Goal: Task Accomplishment & Management: Manage account settings

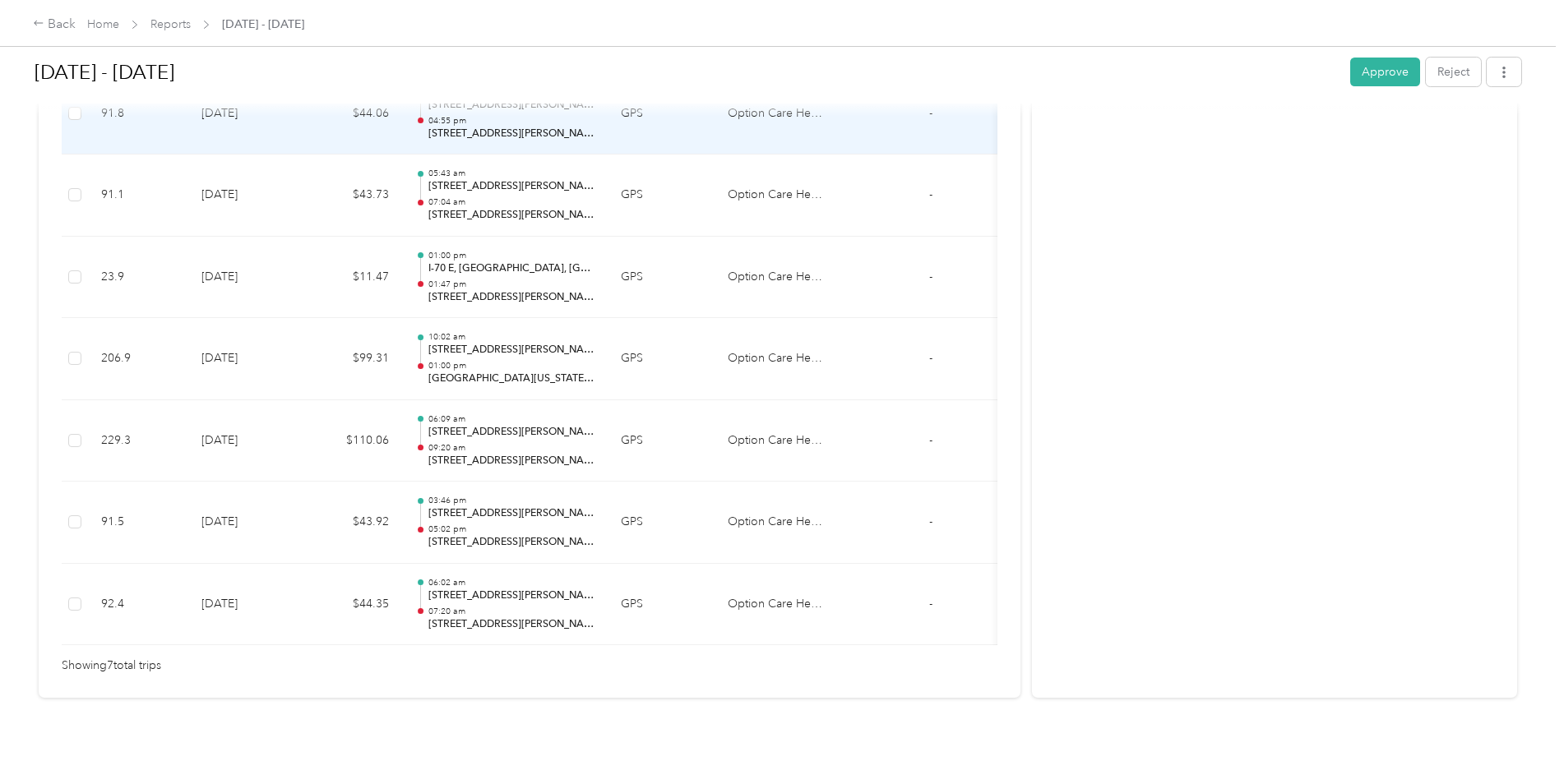
scroll to position [545, 0]
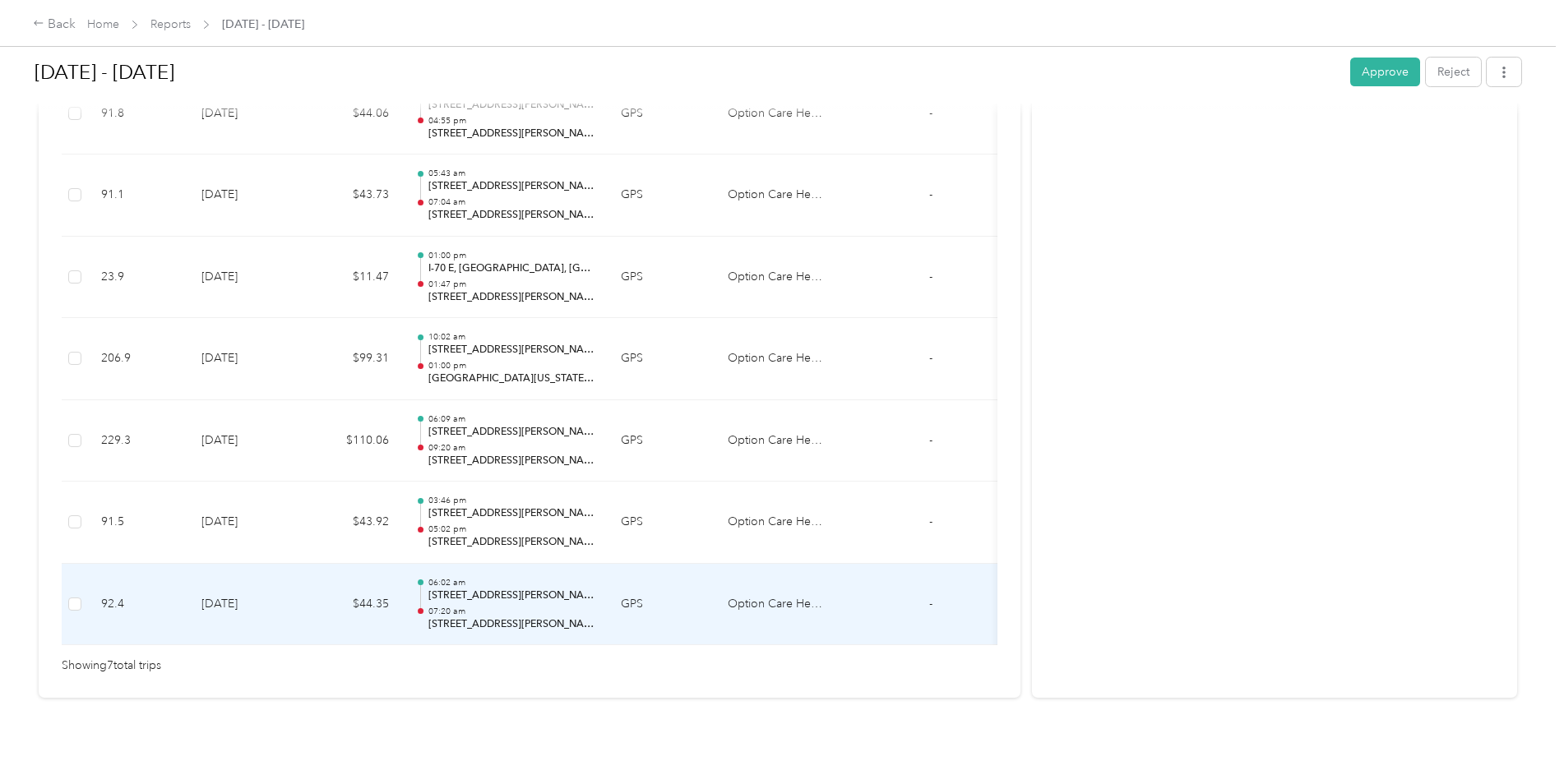
click at [481, 606] on p "07:20 am" at bounding box center [512, 611] width 166 height 11
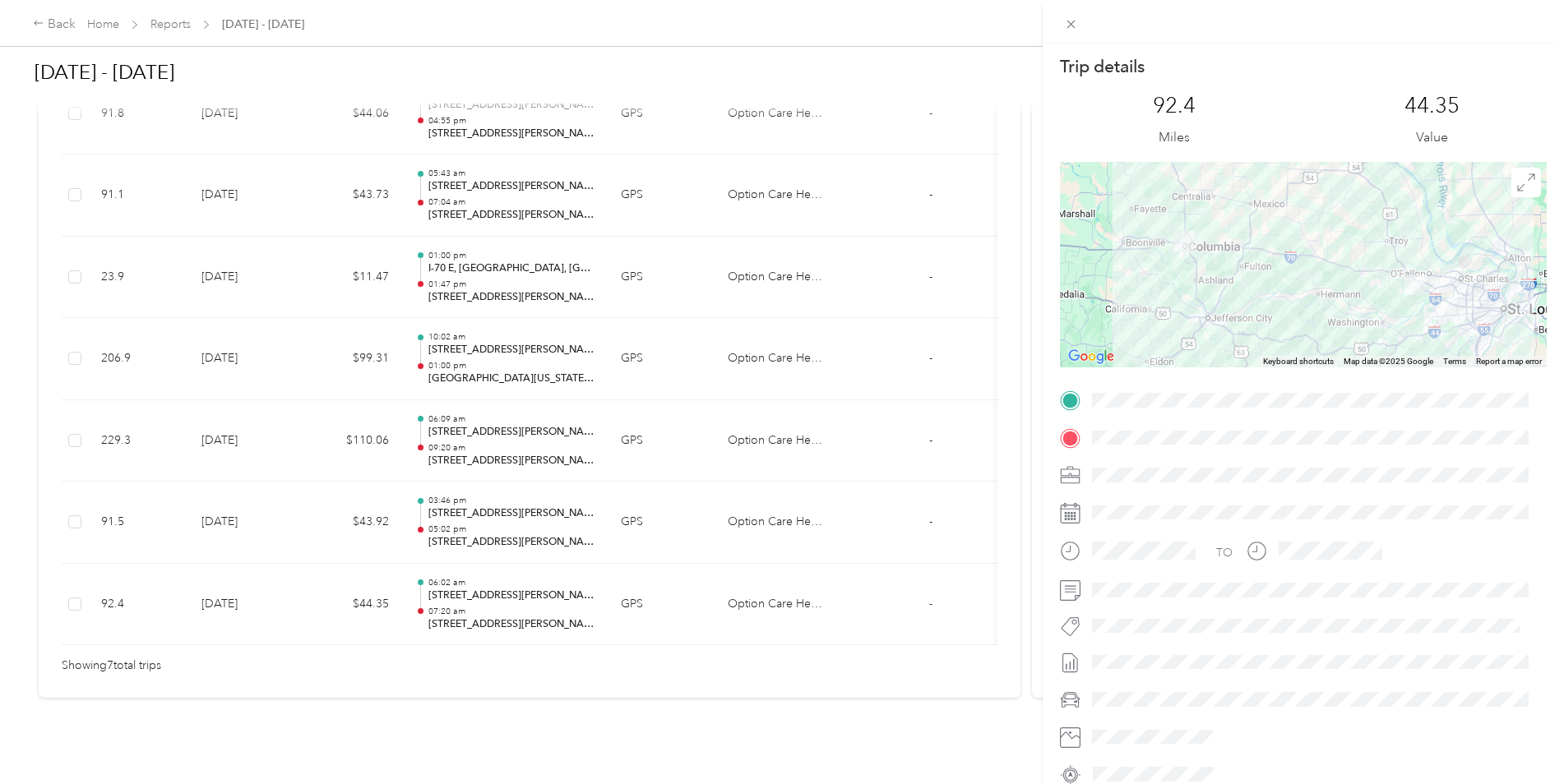
click at [503, 498] on div "Trip details This trip cannot be edited because it is either under review, appr…" at bounding box center [782, 392] width 1564 height 784
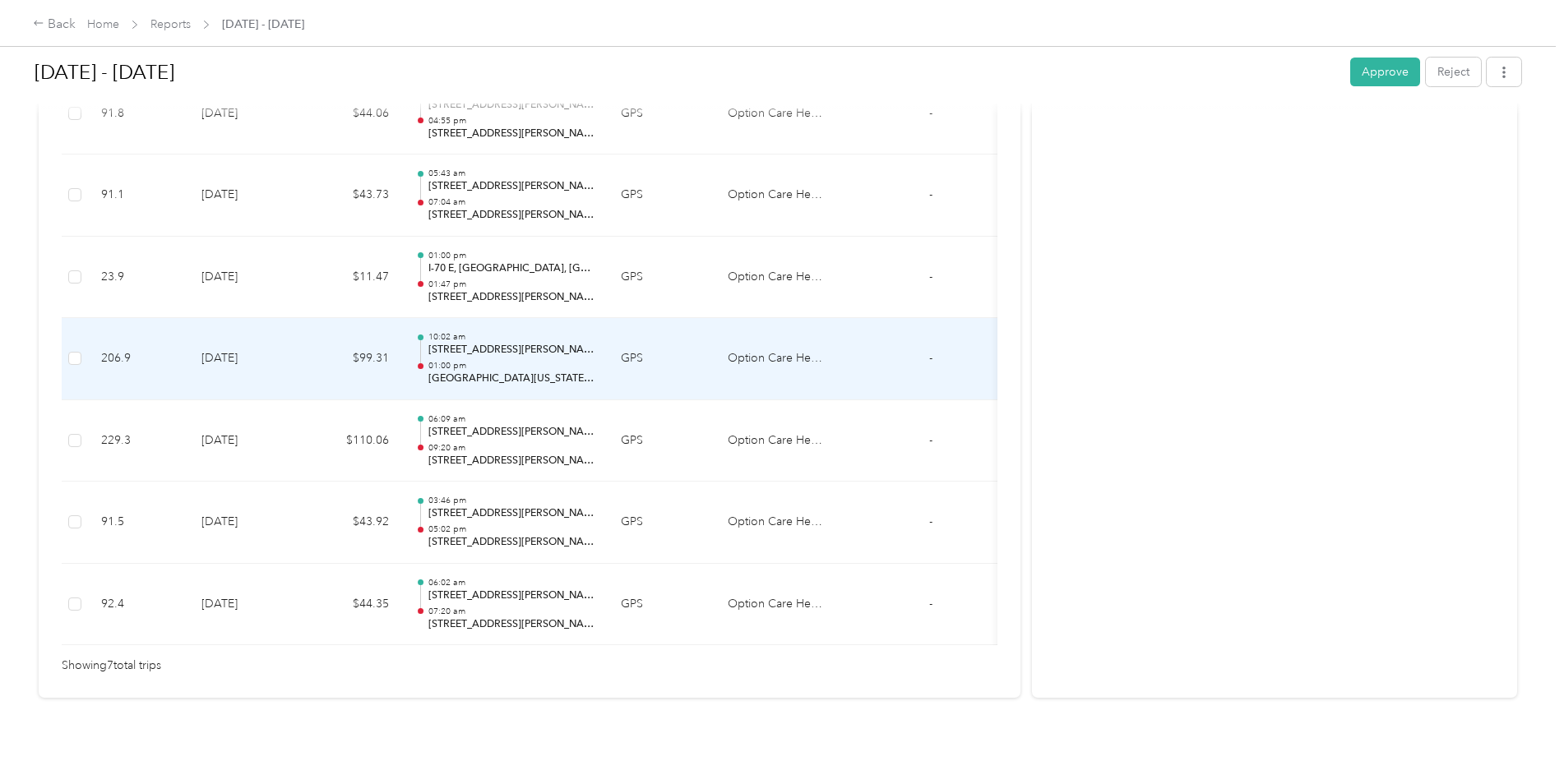
click at [502, 360] on p "01:00 pm" at bounding box center [512, 366] width 166 height 11
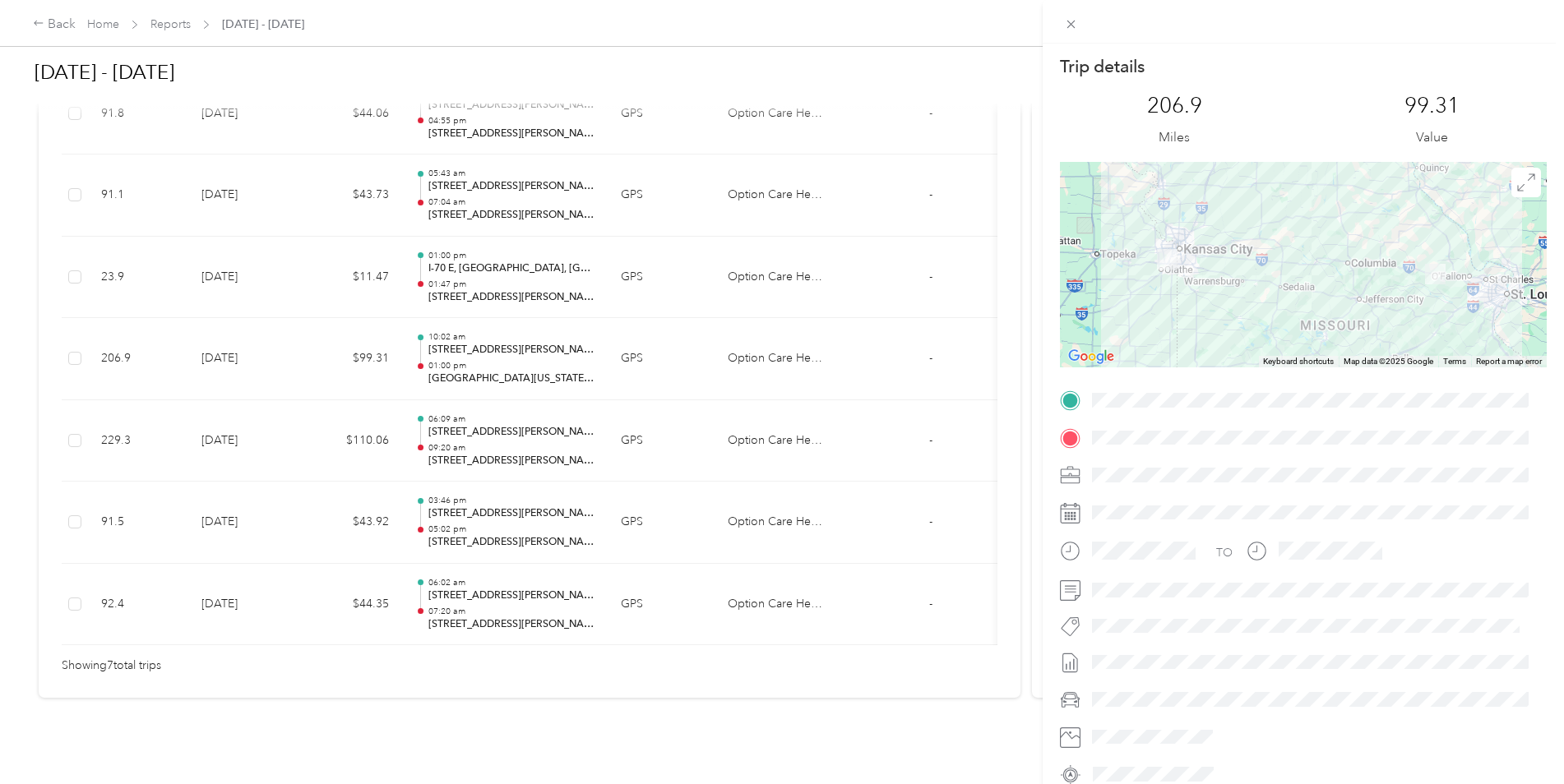
click at [496, 247] on div "Trip details This trip cannot be edited because it is either under review, appr…" at bounding box center [782, 392] width 1564 height 784
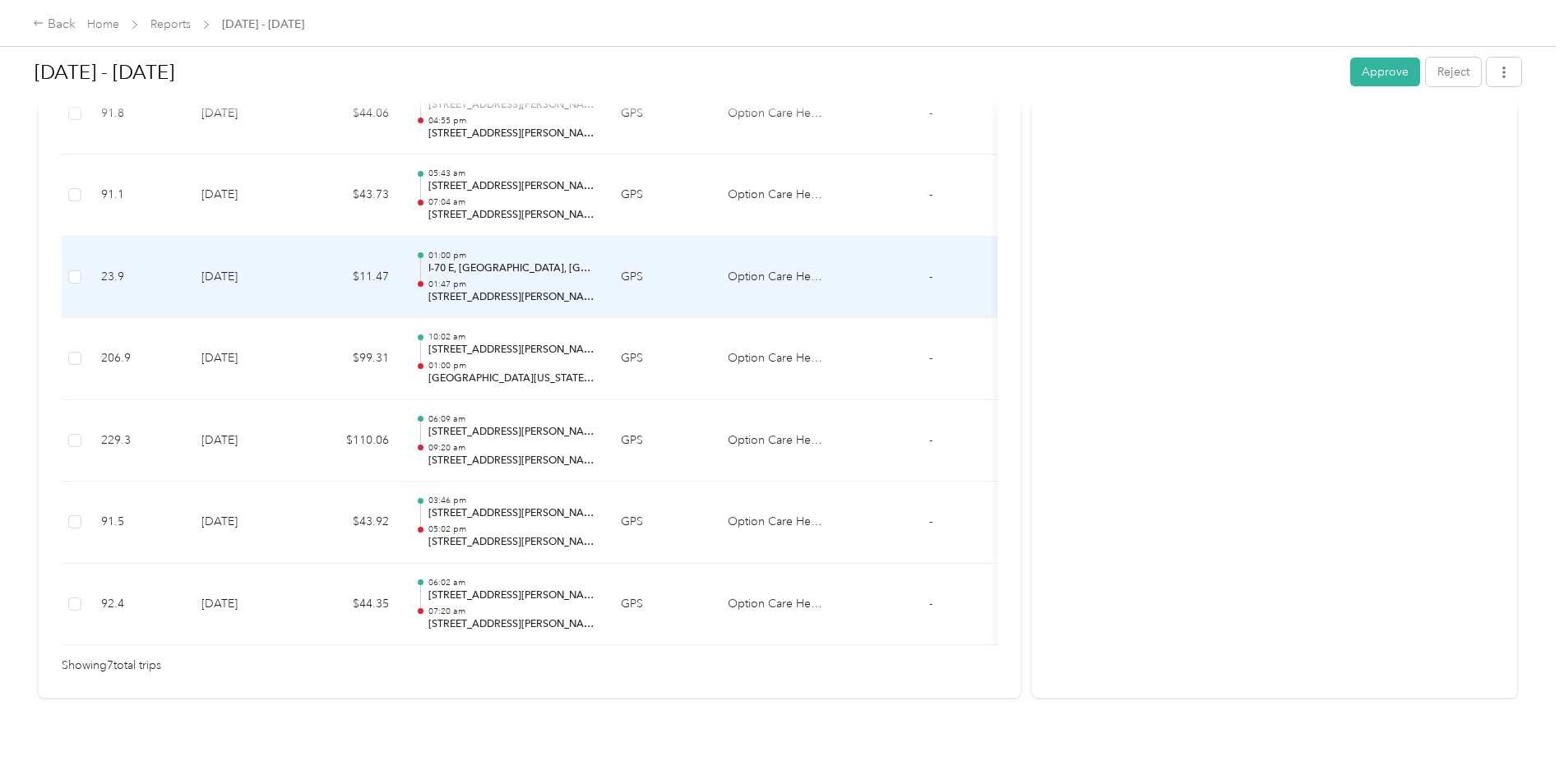
click at [484, 279] on p "01:47 pm" at bounding box center [512, 284] width 166 height 11
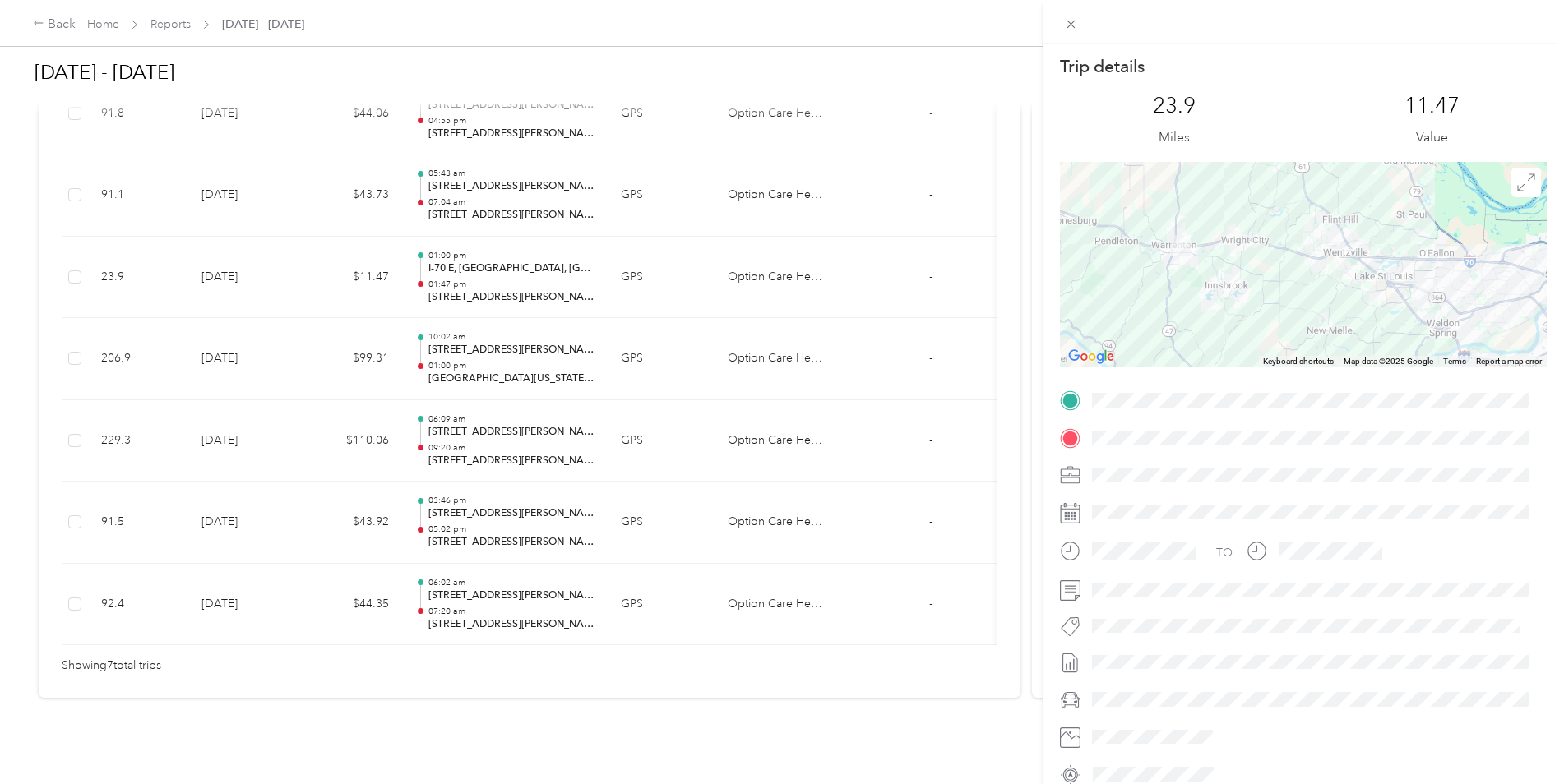
click at [936, 680] on div "Trip details This trip cannot be edited because it is either under review, appr…" at bounding box center [782, 392] width 1564 height 784
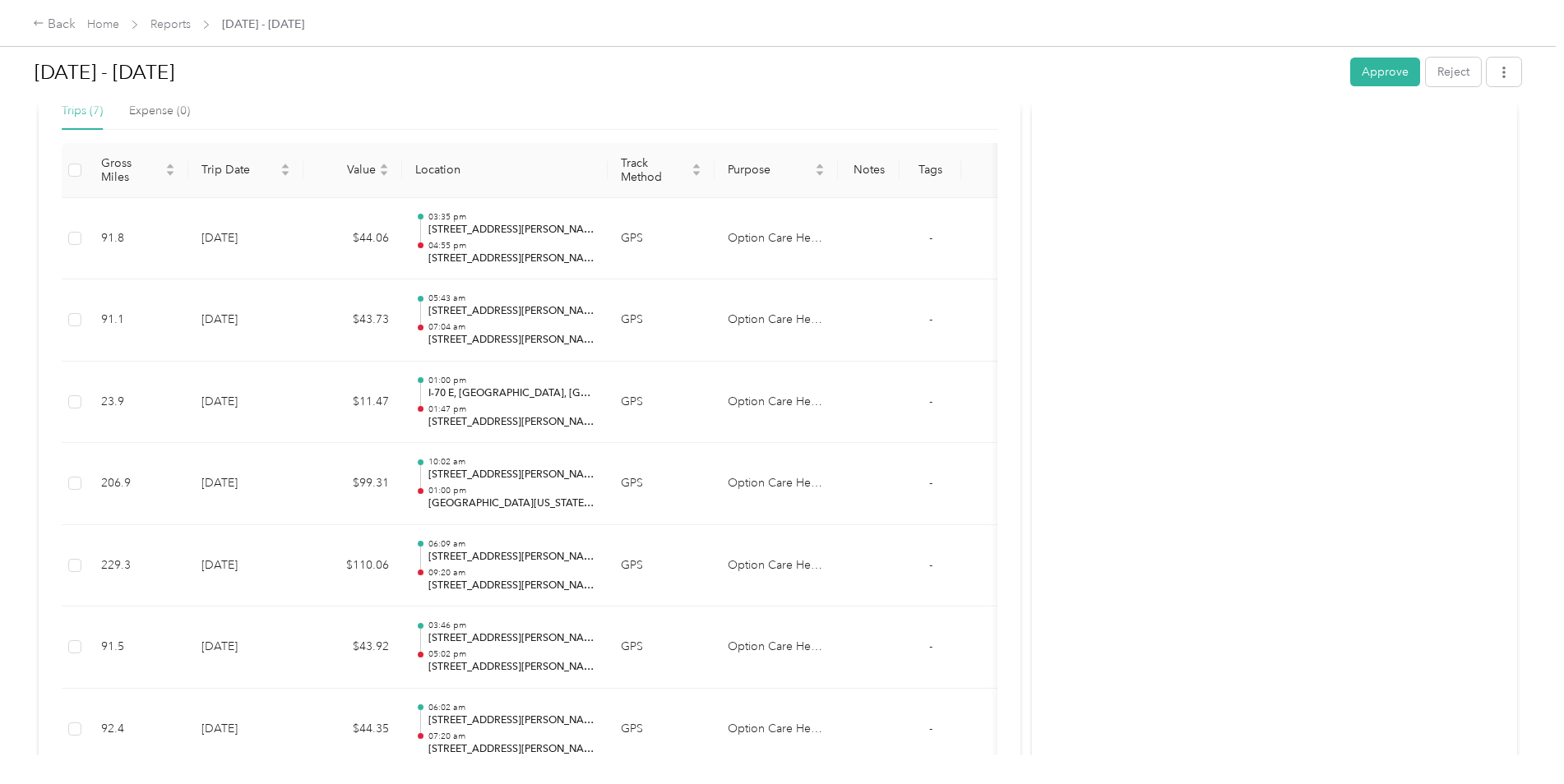
scroll to position [380, 0]
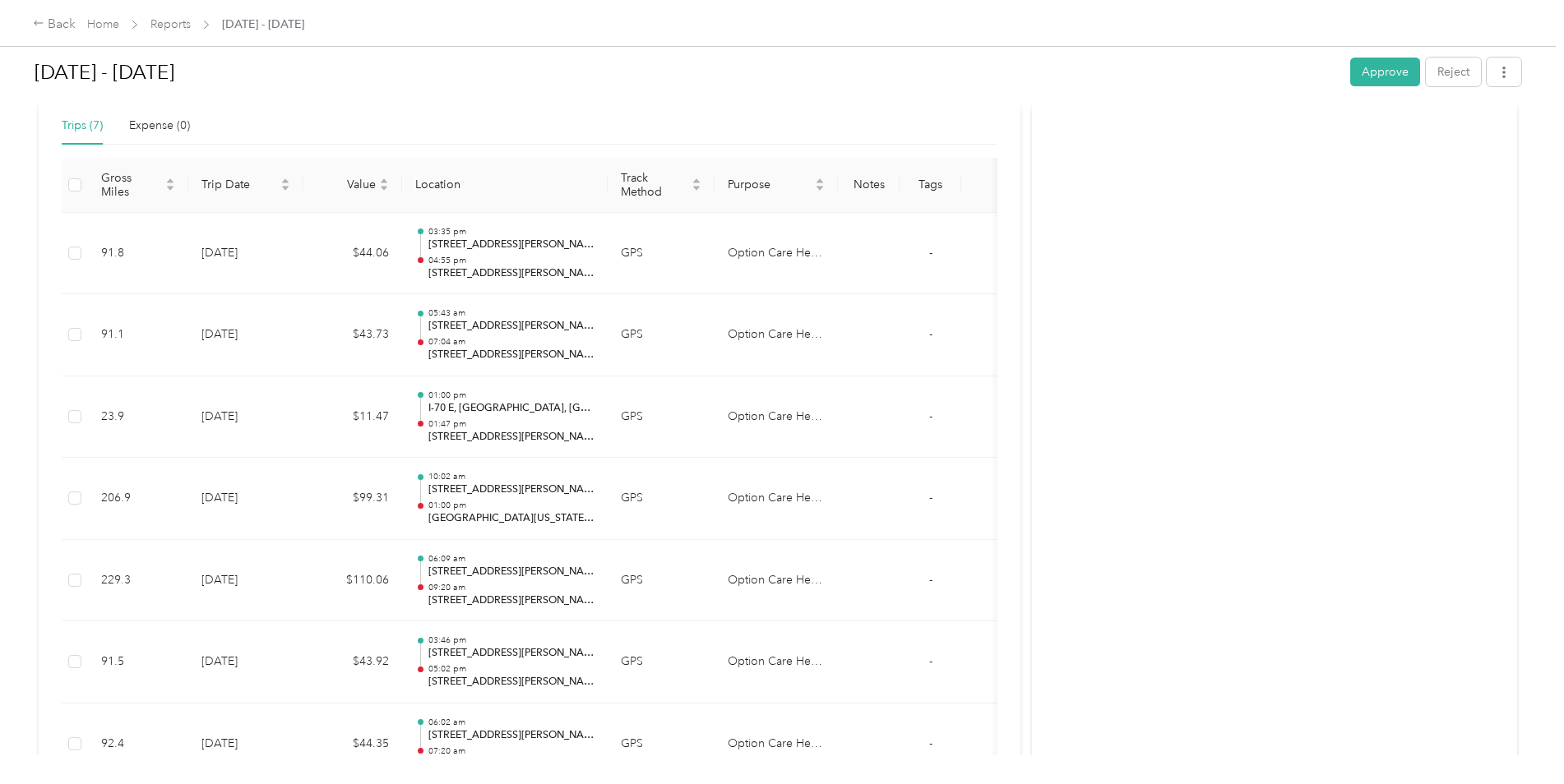
click at [1412, 68] on button "Approve" at bounding box center [1385, 71] width 70 height 29
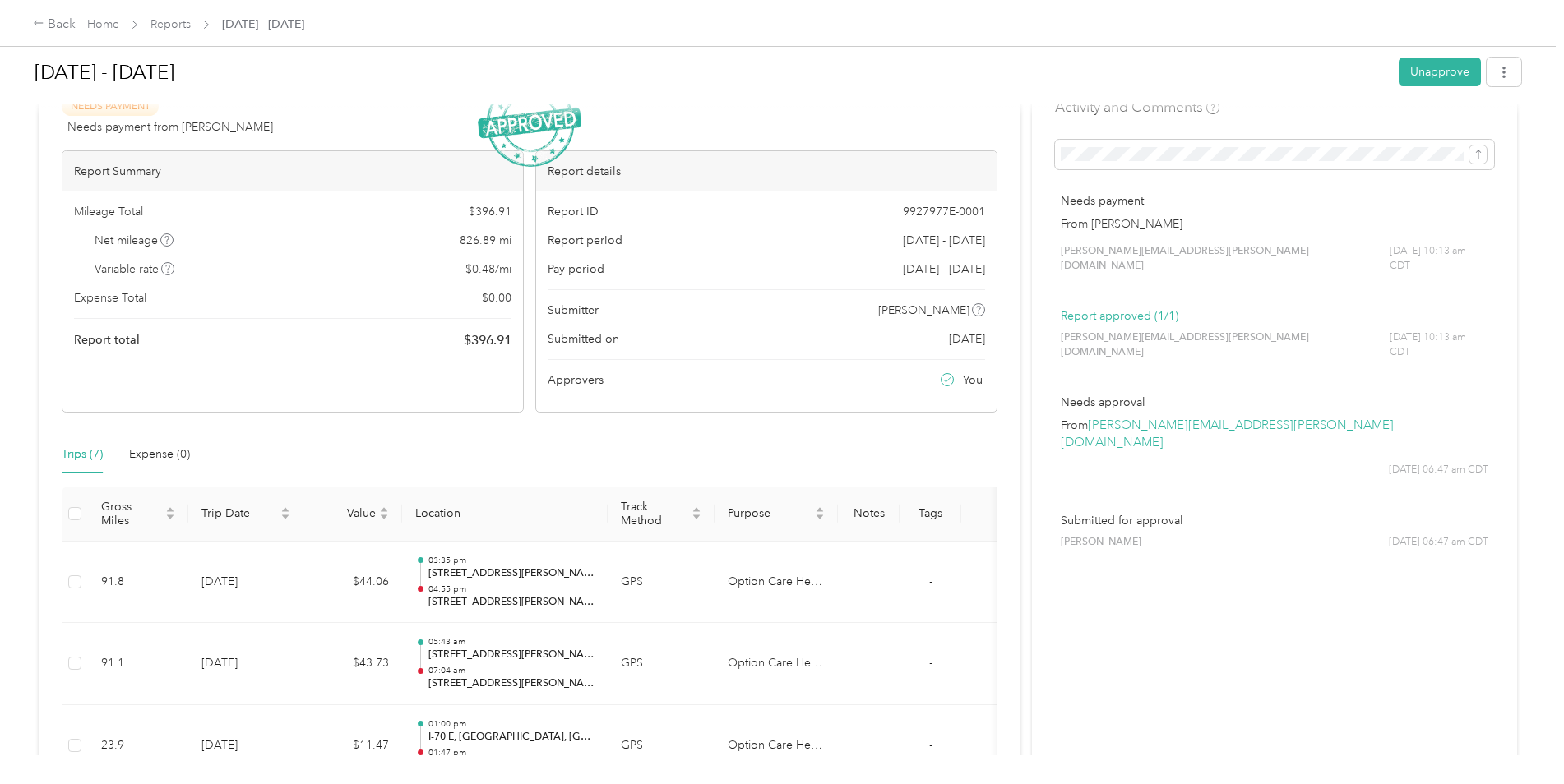
scroll to position [0, 0]
